Goal: Find specific page/section: Find specific page/section

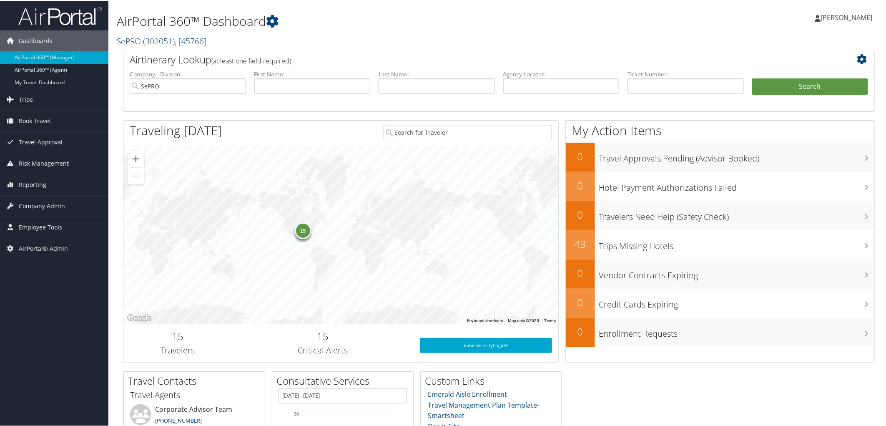
click at [128, 40] on link "SePRO ( 302051 ) , [ 45766 ]" at bounding box center [162, 40] width 90 height 11
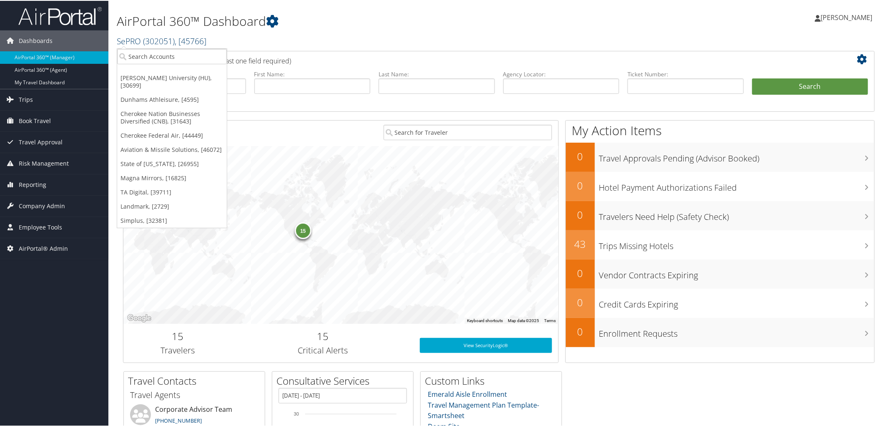
click at [128, 40] on link "SePRO ( 302051 ) , [ 45766 ]" at bounding box center [162, 40] width 90 height 11
click at [176, 53] on input "search" at bounding box center [172, 55] width 110 height 15
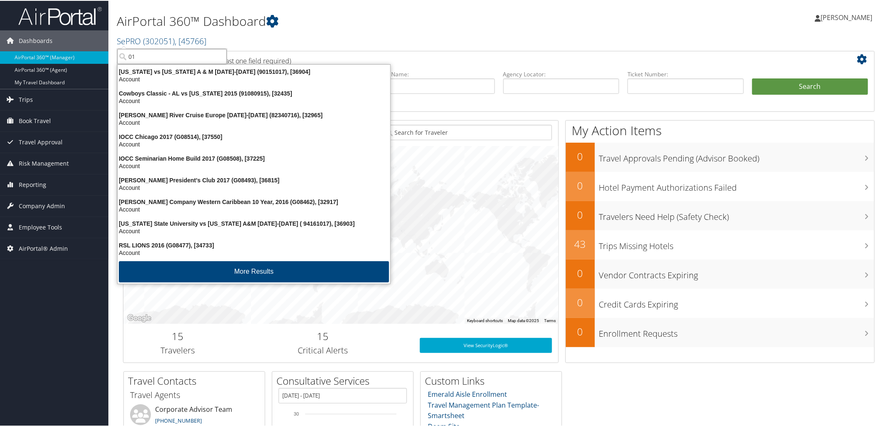
type input "0"
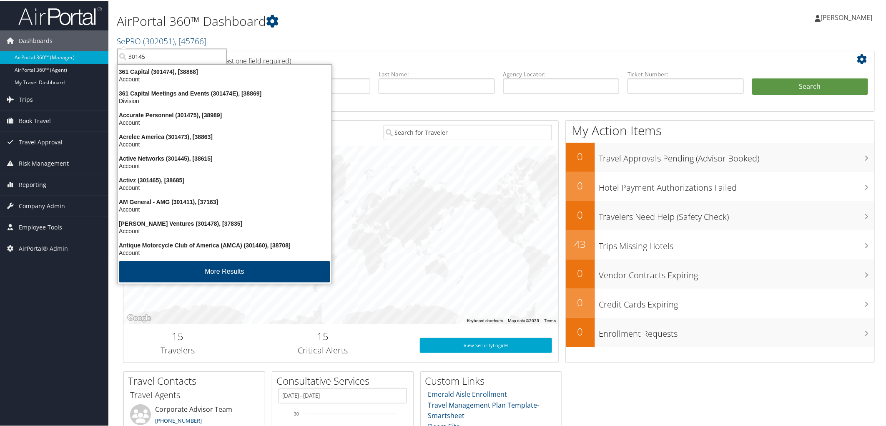
type input "301450"
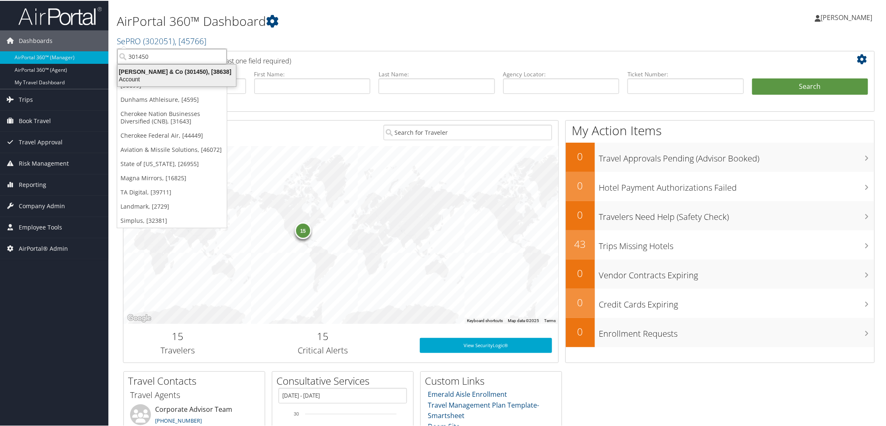
click at [163, 69] on div "Lita Dirks & Co (301450), [38638]" at bounding box center [177, 71] width 128 height 8
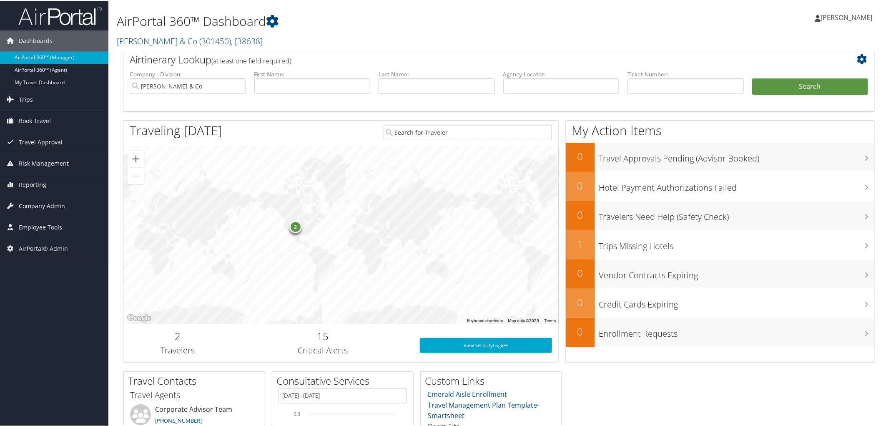
click at [51, 203] on span "Company Admin" at bounding box center [42, 205] width 46 height 21
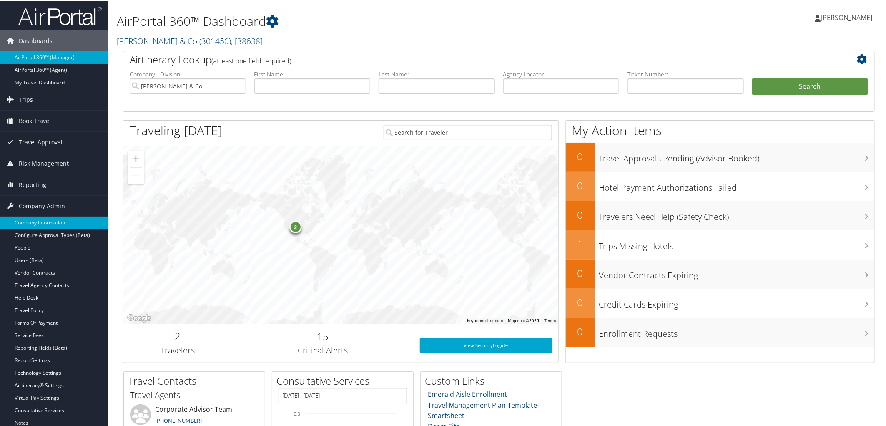
click at [51, 218] on link "Company Information" at bounding box center [54, 222] width 108 height 13
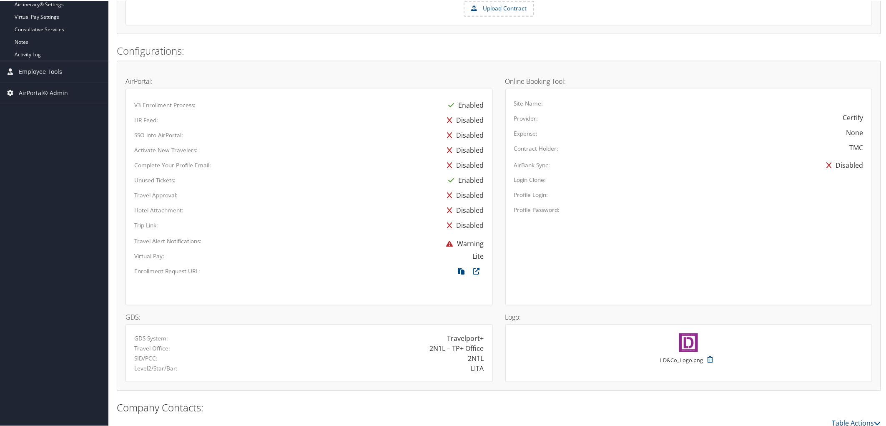
scroll to position [249, 0]
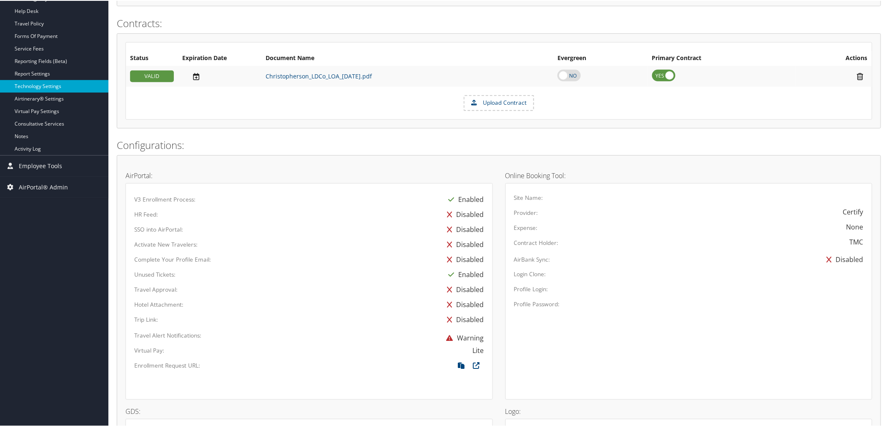
click at [44, 84] on link "Technology Settings" at bounding box center [54, 85] width 108 height 13
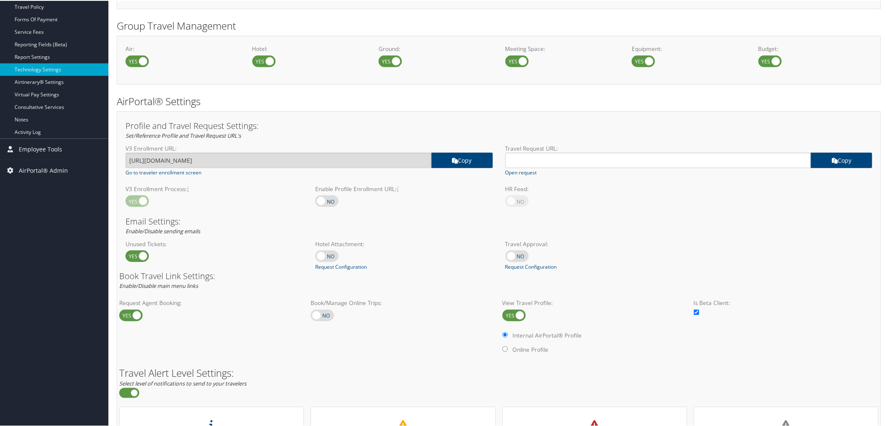
scroll to position [278, 0]
